Goal: Information Seeking & Learning: Check status

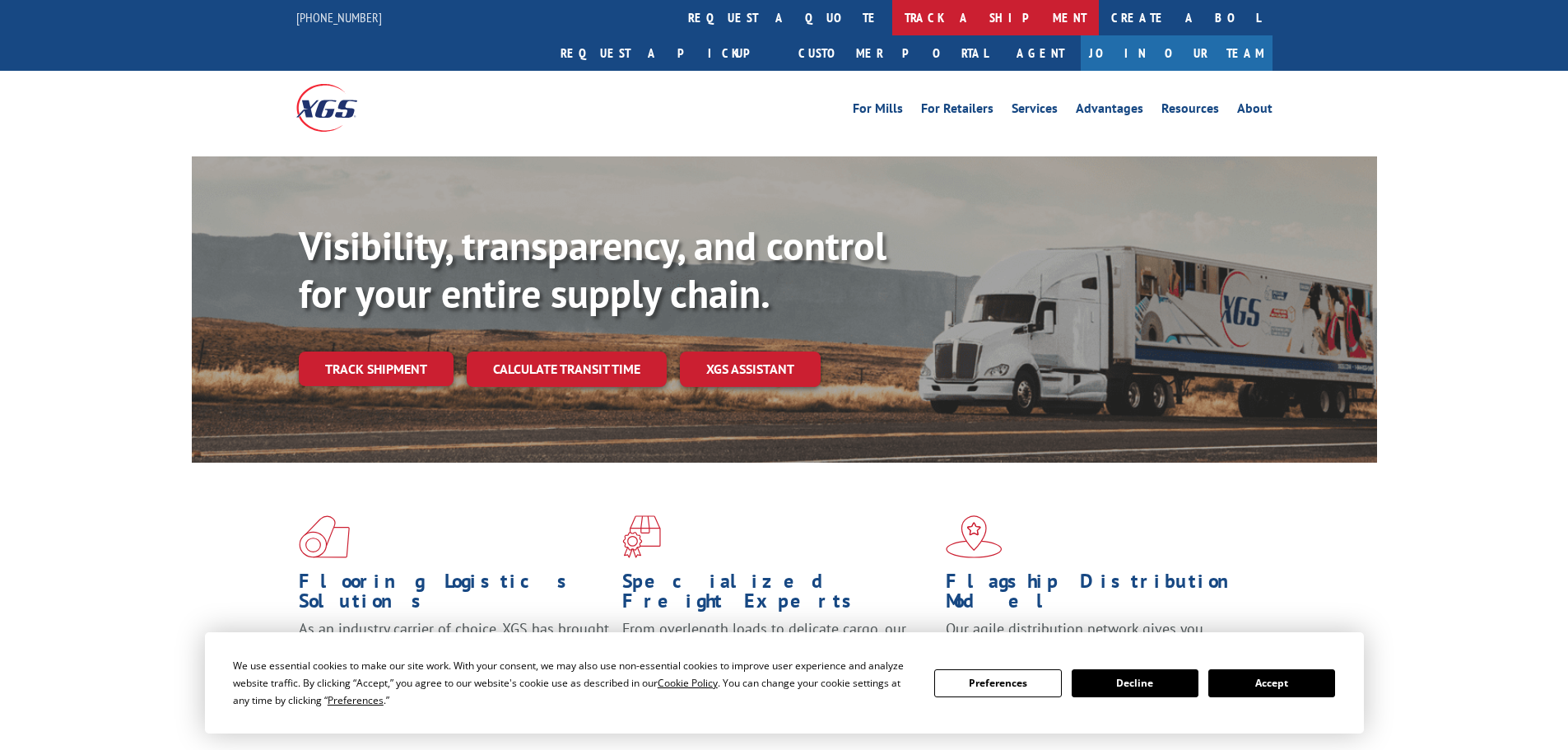
click at [892, 18] on link "track a shipment" at bounding box center [996, 18] width 206 height 35
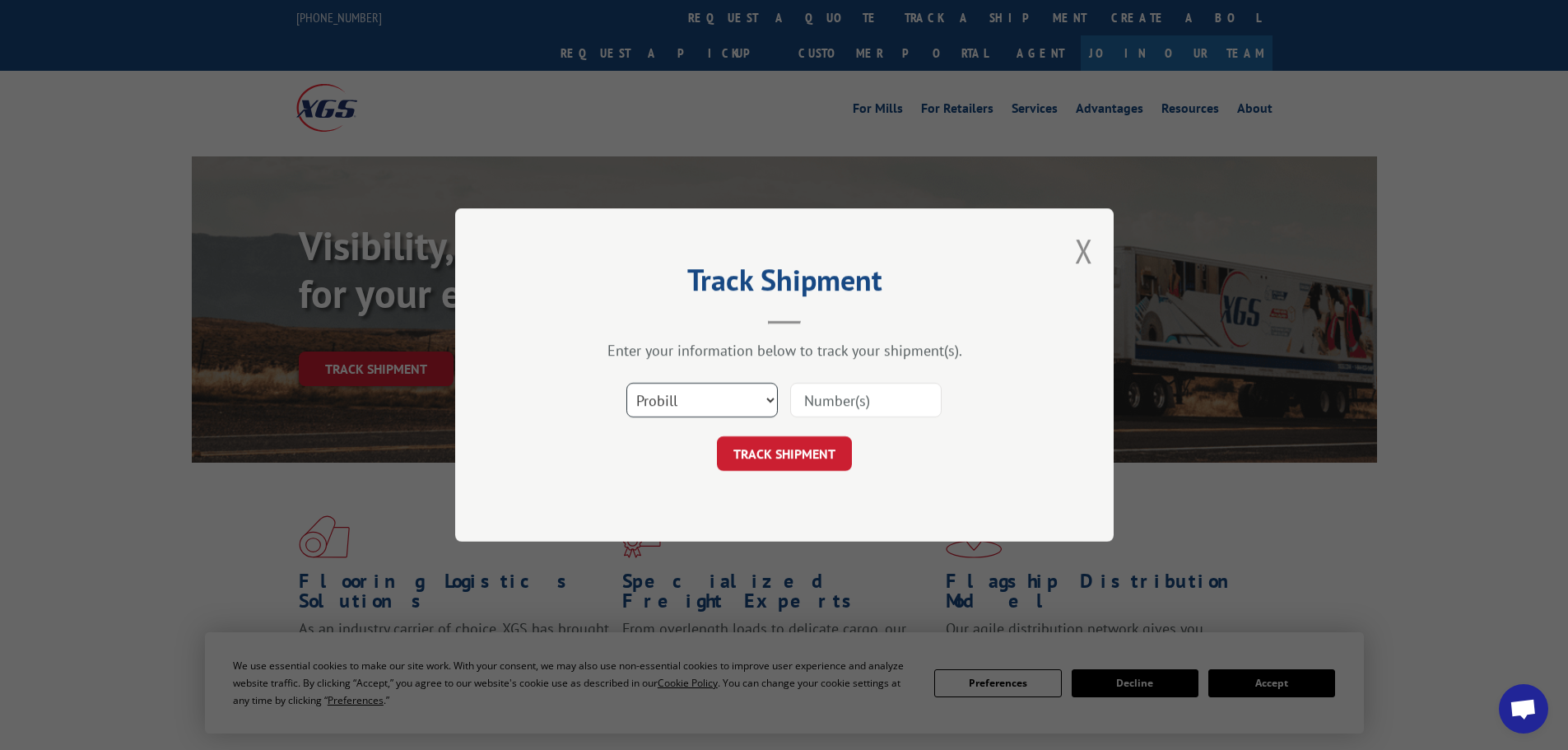
drag, startPoint x: 691, startPoint y: 403, endPoint x: 693, endPoint y: 413, distance: 10.2
click at [691, 403] on select "Select category... Probill BOL PO" at bounding box center [702, 400] width 151 height 35
select select "bol"
click at [626, 382] on select "Select category... Probill BOL PO" at bounding box center [702, 400] width 151 height 35
click at [890, 403] on input at bounding box center [865, 400] width 151 height 35
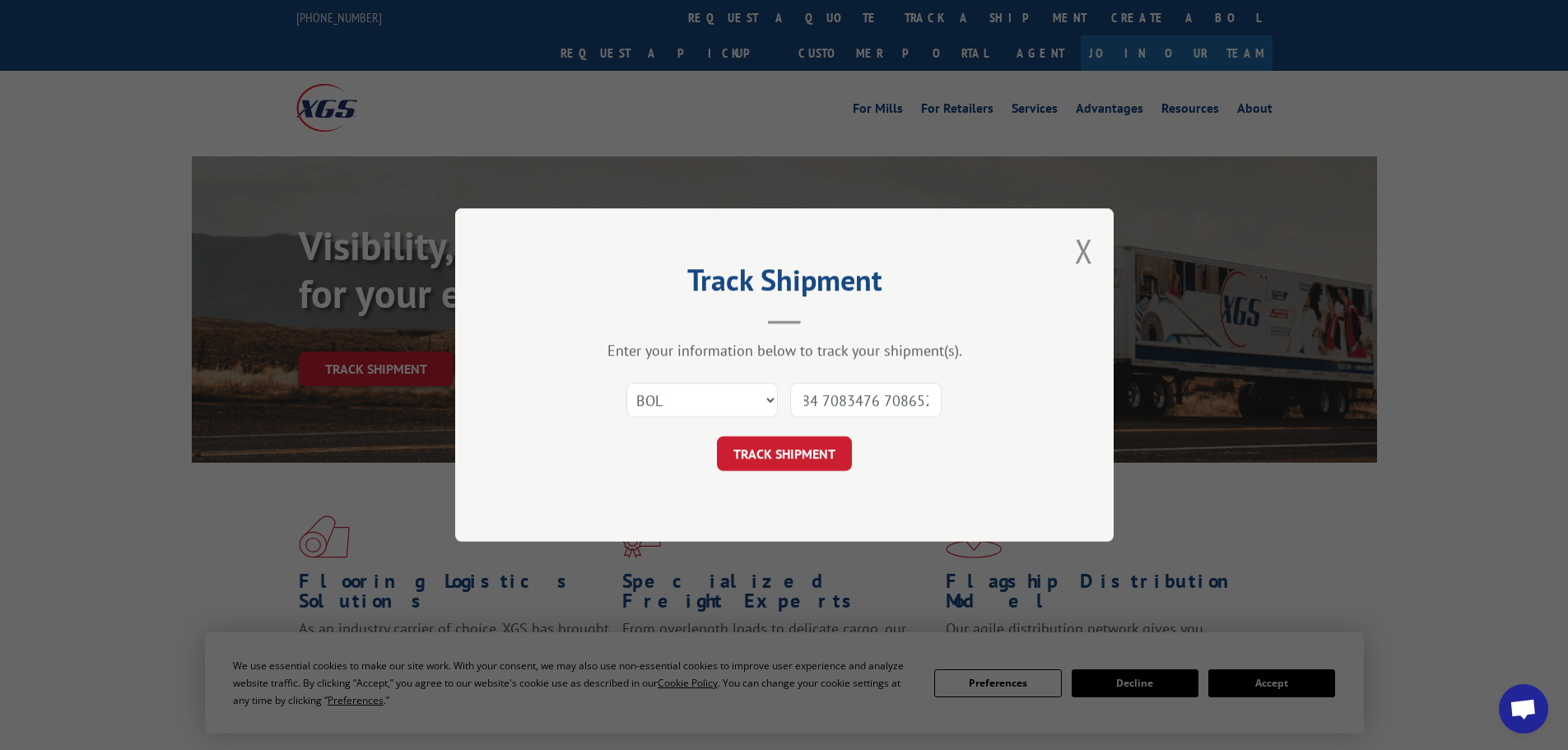
scroll to position [0, 114]
type input "7076378 7080984 7083476 7086529"
click at [836, 451] on button "TRACK SHIPMENT" at bounding box center [784, 454] width 135 height 35
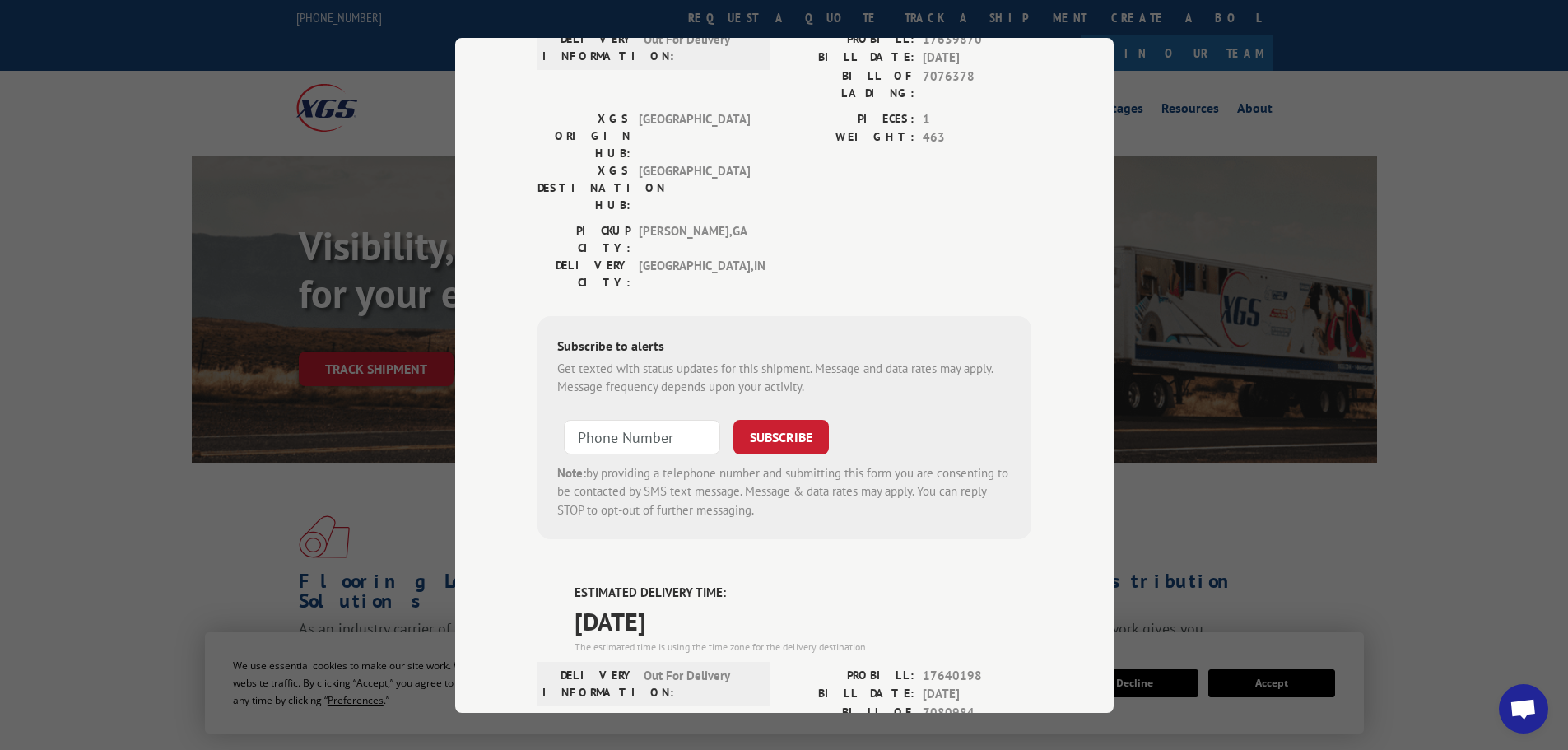
scroll to position [0, 0]
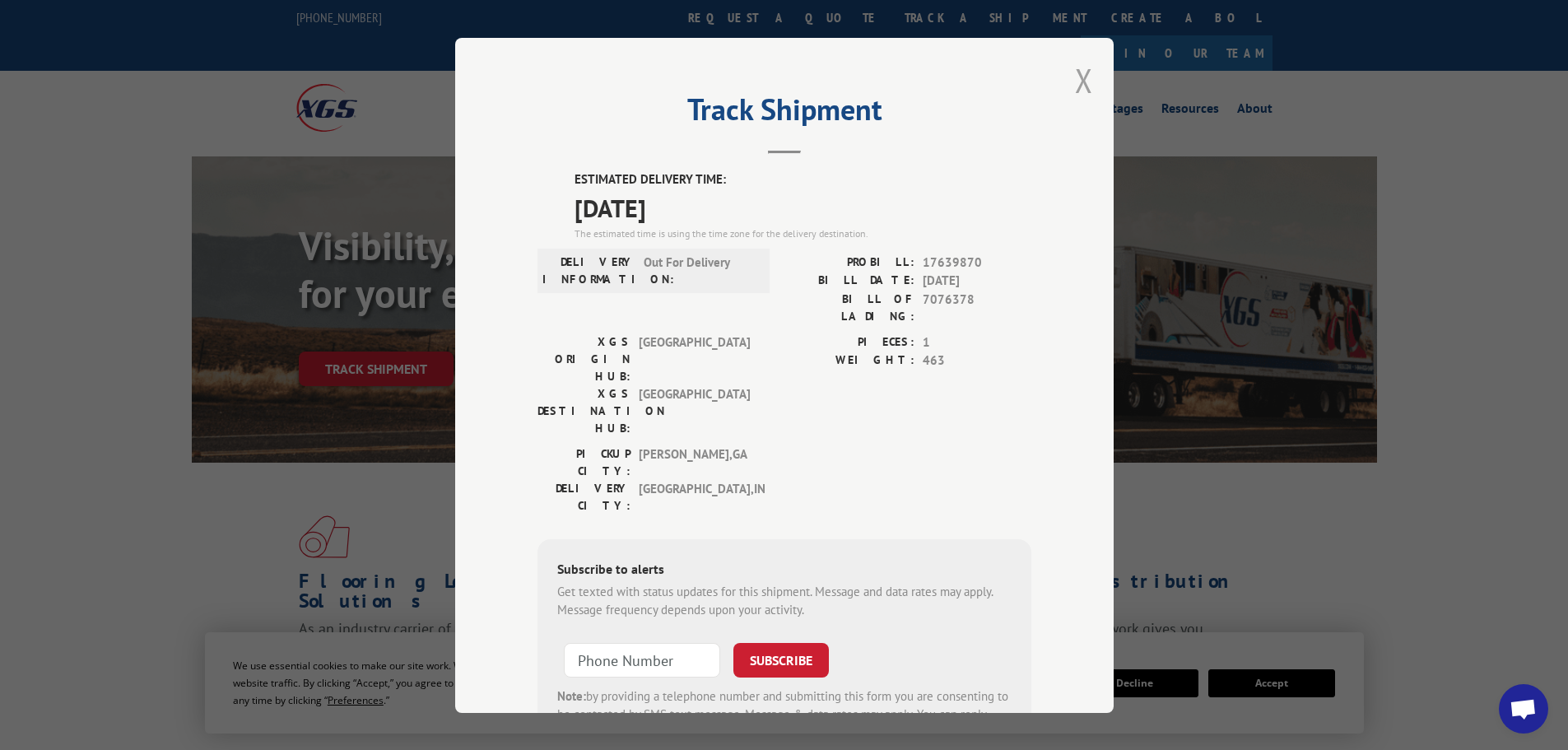
click at [1081, 85] on button "Close modal" at bounding box center [1084, 81] width 18 height 44
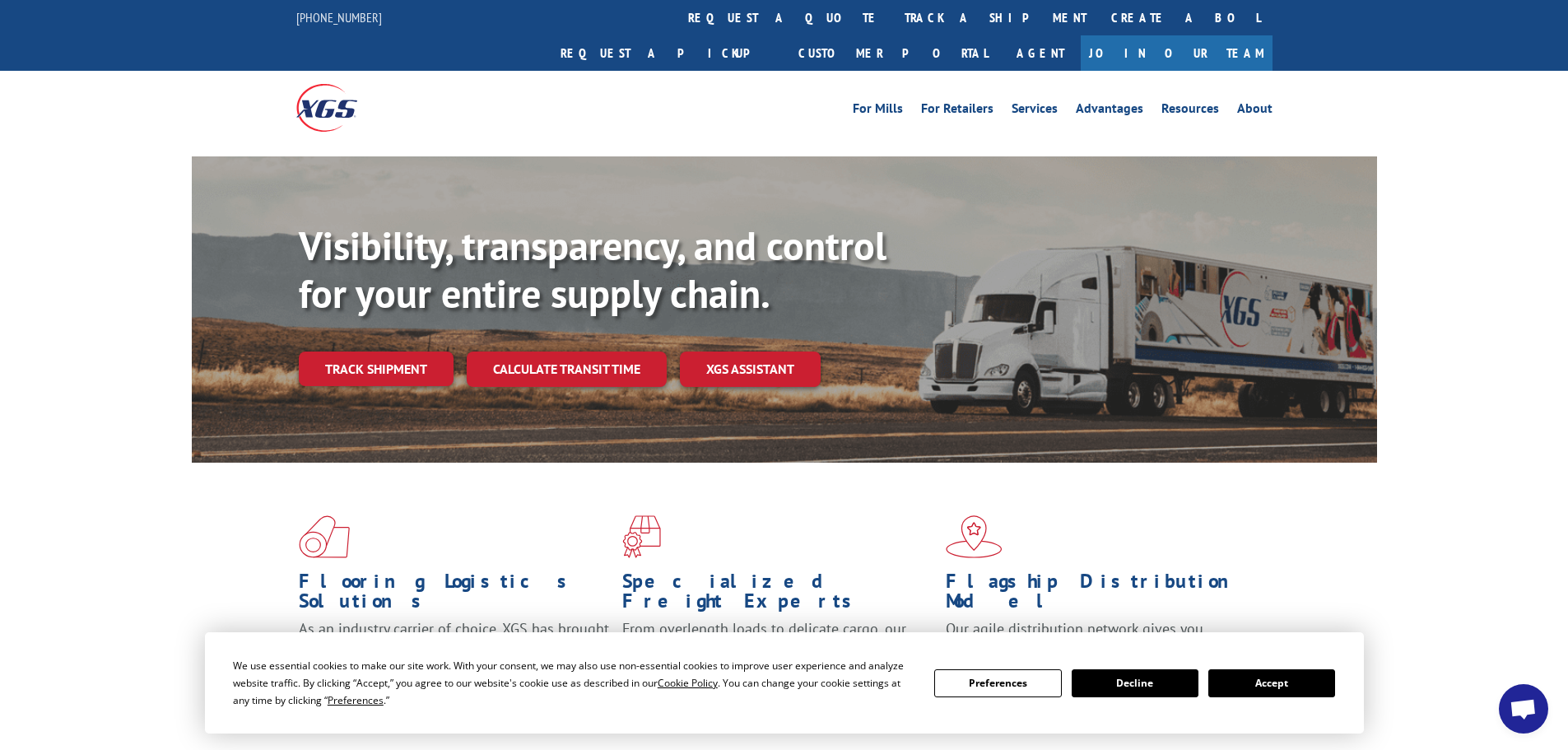
drag, startPoint x: 755, startPoint y: 7, endPoint x: 747, endPoint y: 15, distance: 11.3
click at [892, 7] on link "track a shipment" at bounding box center [996, 18] width 206 height 35
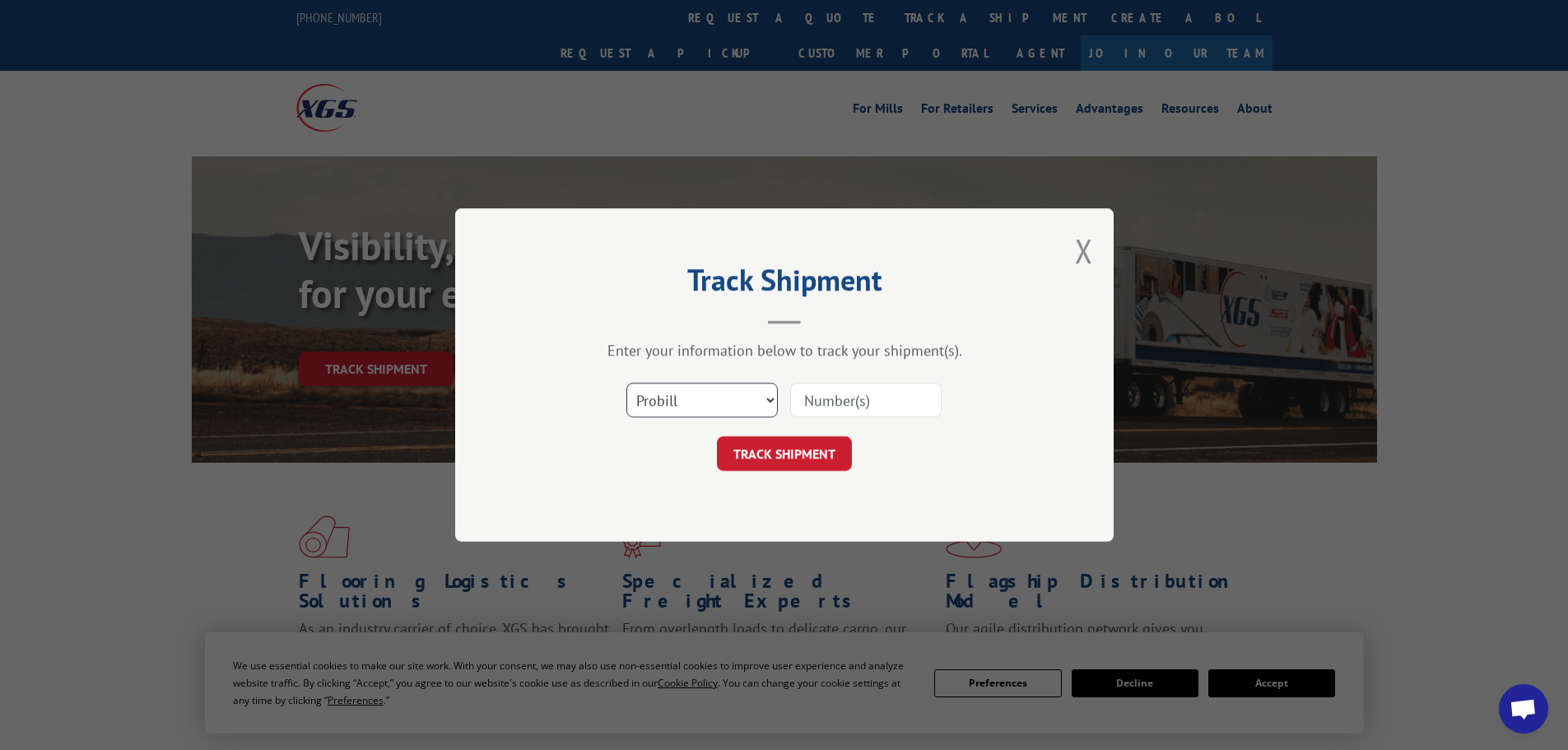
click at [675, 388] on select "Select category... Probill BOL PO" at bounding box center [702, 400] width 151 height 35
select select "bol"
click at [626, 382] on select "Select category... Probill BOL PO" at bounding box center [702, 400] width 151 height 35
click at [863, 396] on input at bounding box center [865, 400] width 151 height 35
type input "7086529"
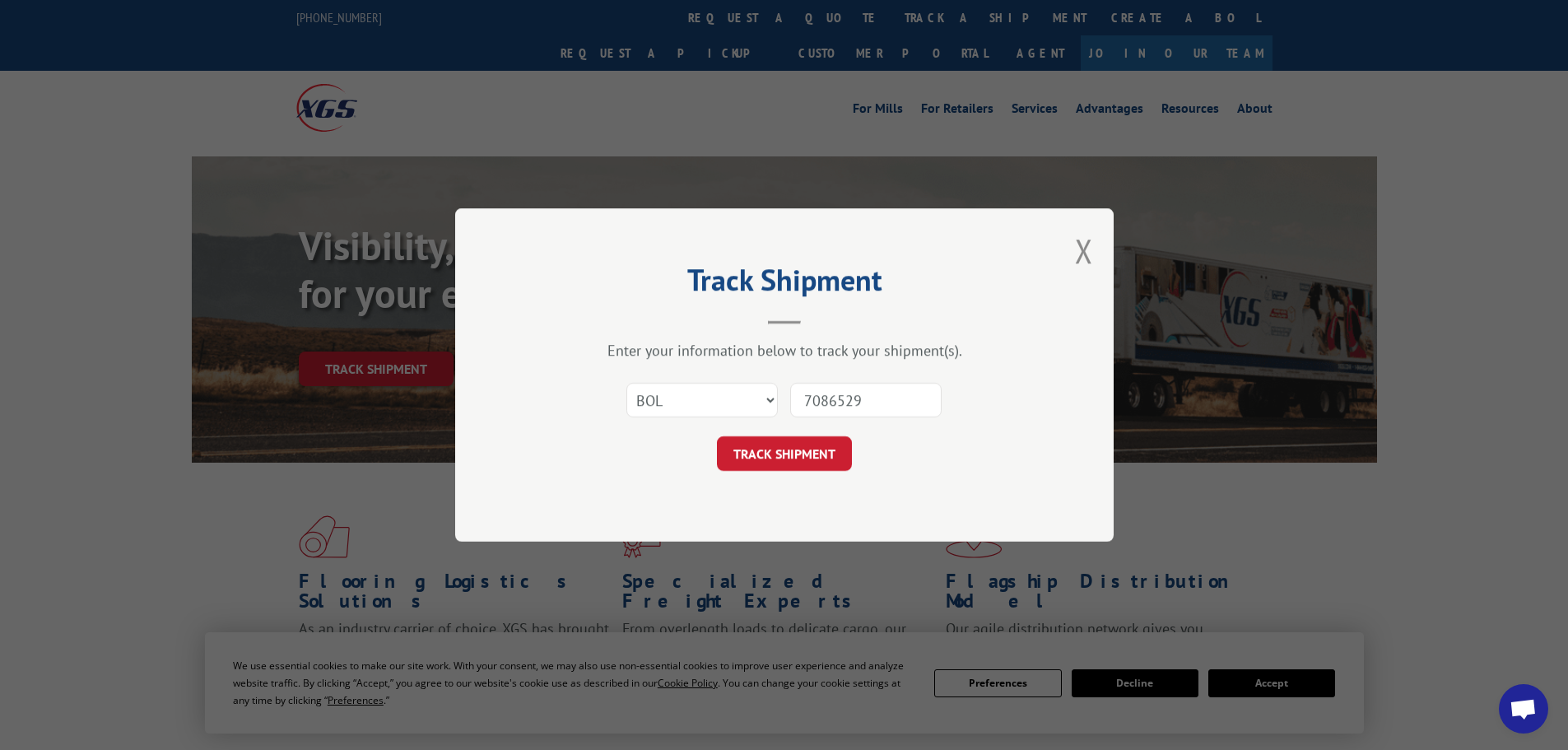
click at [814, 435] on form "Select category... Probill BOL PO 7086529 TRACK SHIPMENT" at bounding box center [784, 422] width 494 height 98
click at [821, 446] on button "TRACK SHIPMENT" at bounding box center [784, 454] width 135 height 35
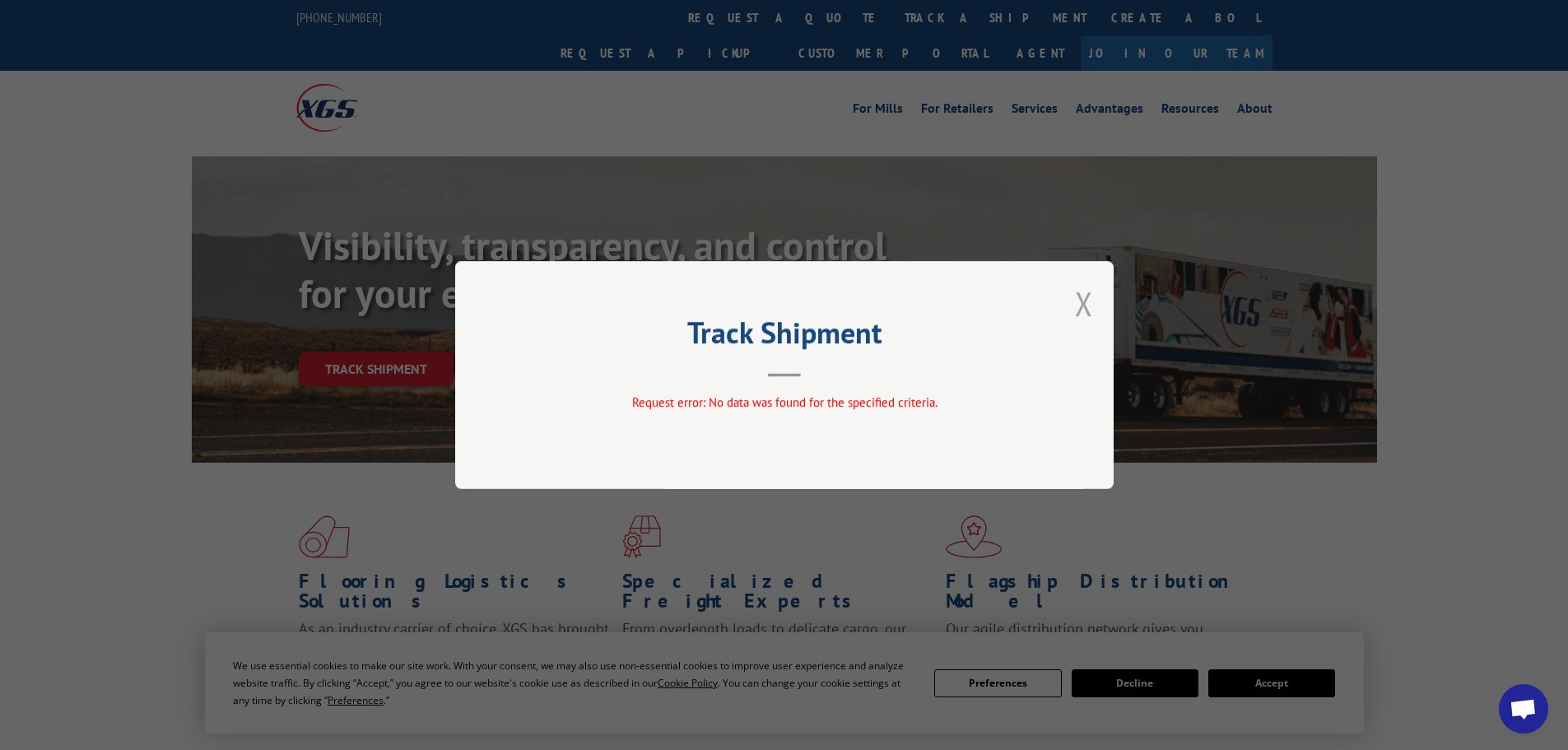
click at [1088, 319] on button "Close modal" at bounding box center [1084, 304] width 18 height 44
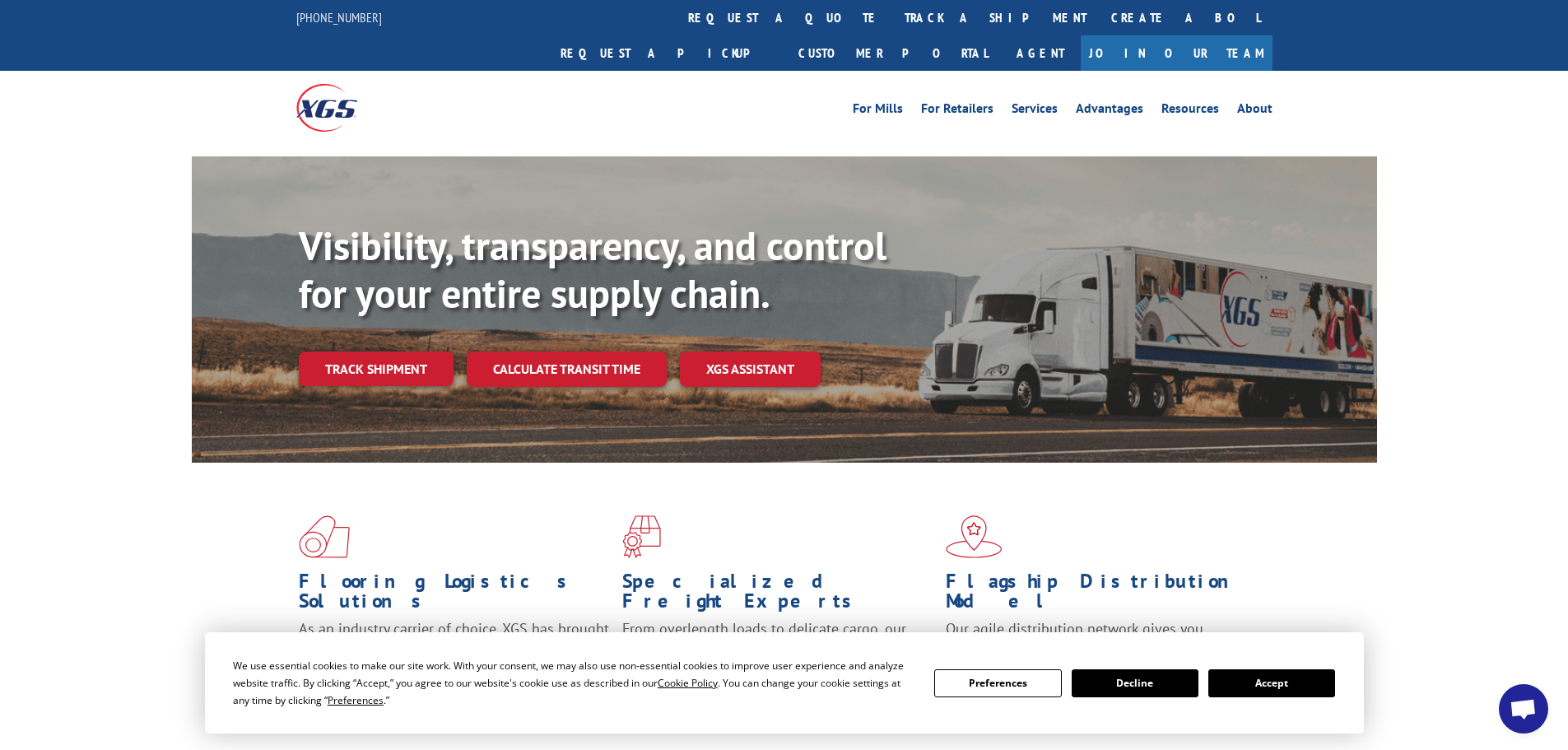
click at [750, 71] on div "For [PERSON_NAME] For Retailers Services Advantages Resources About For [PERSON…" at bounding box center [785, 108] width 976 height 74
click at [892, 25] on link "track a shipment" at bounding box center [996, 18] width 206 height 35
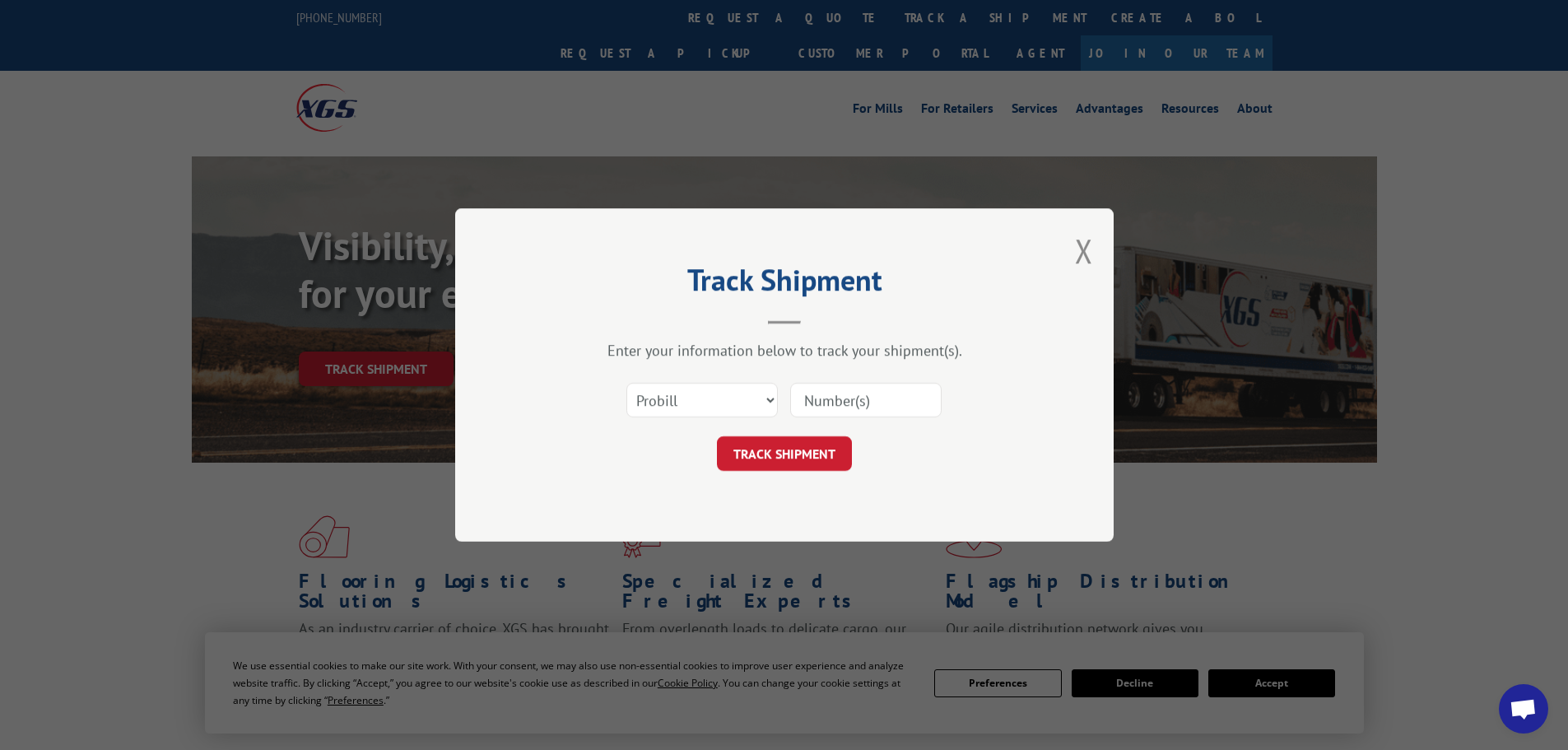
click at [716, 377] on div "Select category... Probill BOL PO" at bounding box center [784, 400] width 494 height 54
click at [710, 408] on select "Select category... Probill BOL PO" at bounding box center [702, 400] width 151 height 35
select select "bol"
click at [626, 382] on select "Select category... Probill BOL PO" at bounding box center [702, 400] width 151 height 35
click at [870, 396] on input at bounding box center [865, 400] width 151 height 35
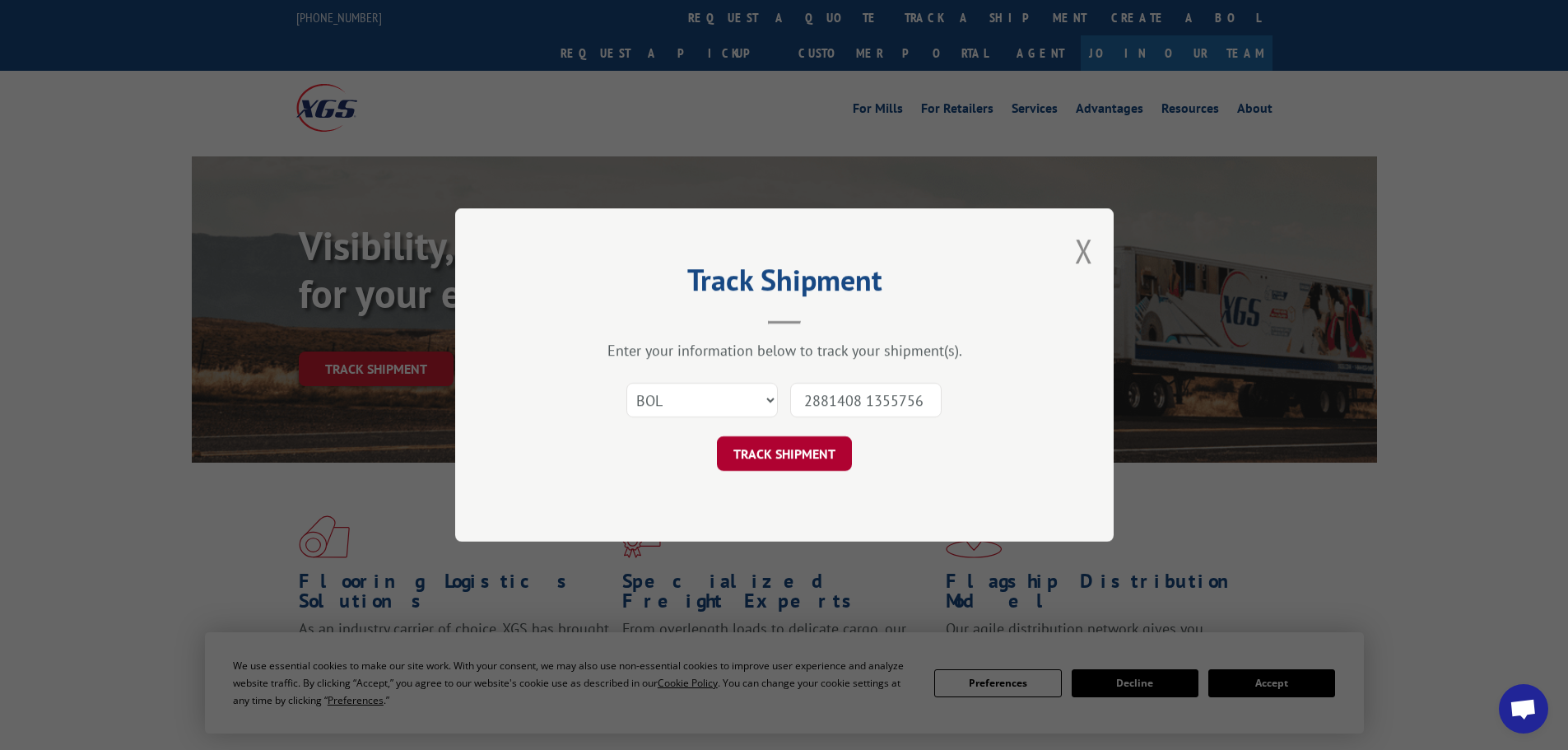
type input "2881408 1355756"
click at [774, 452] on button "TRACK SHIPMENT" at bounding box center [784, 454] width 135 height 35
